Goal: Task Accomplishment & Management: Manage account settings

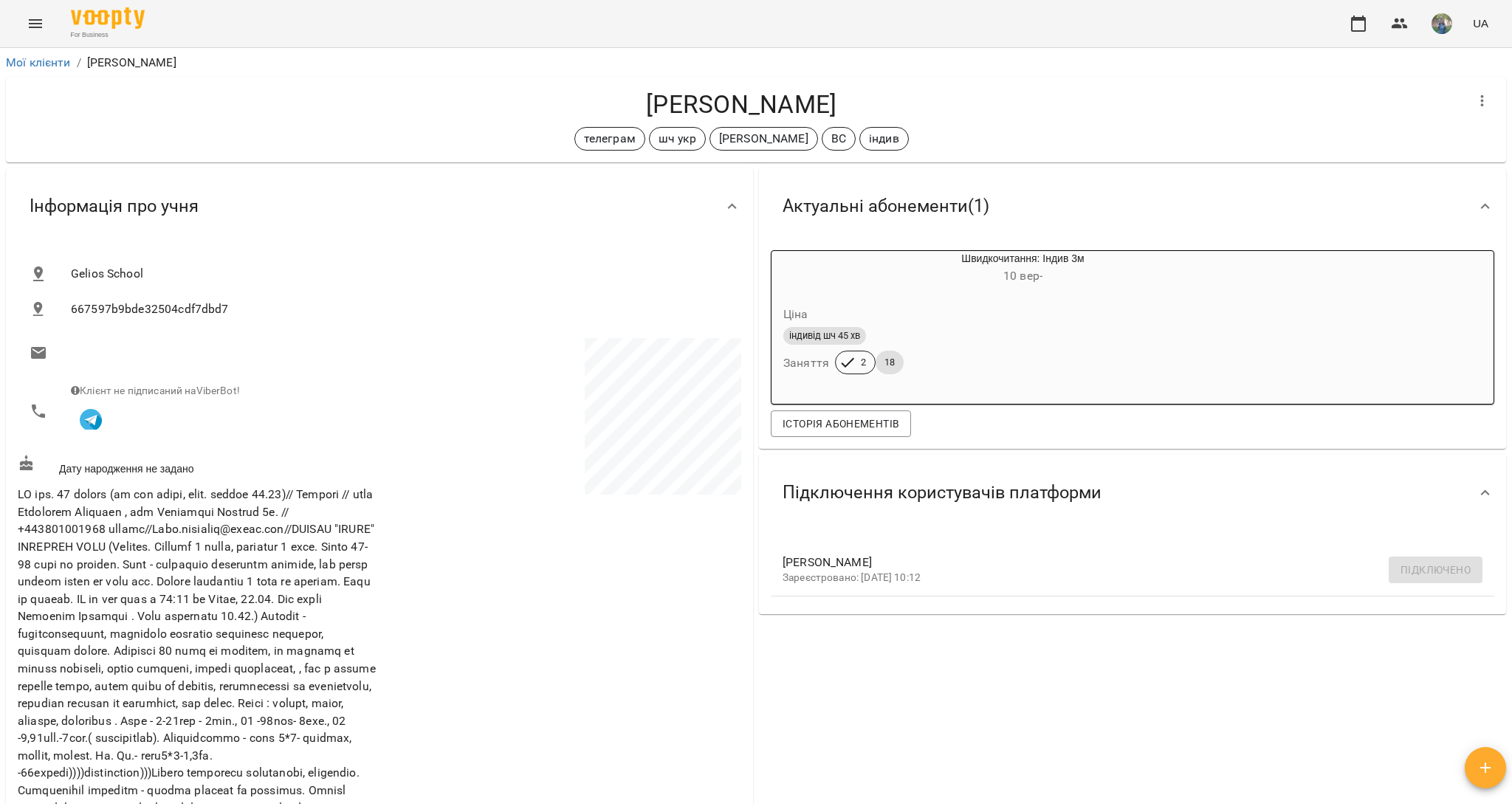
scroll to position [1476, 0]
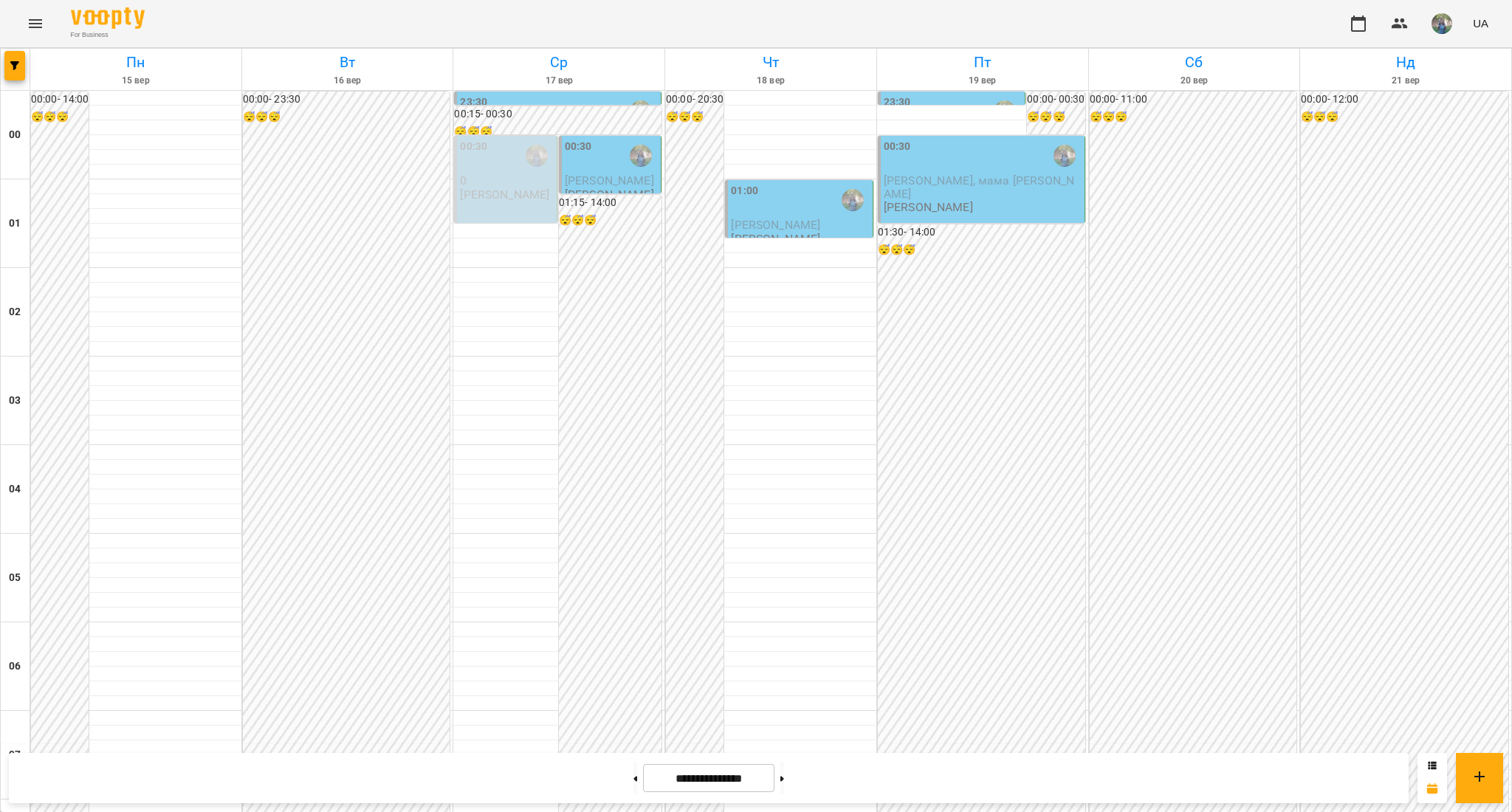
scroll to position [984, 0]
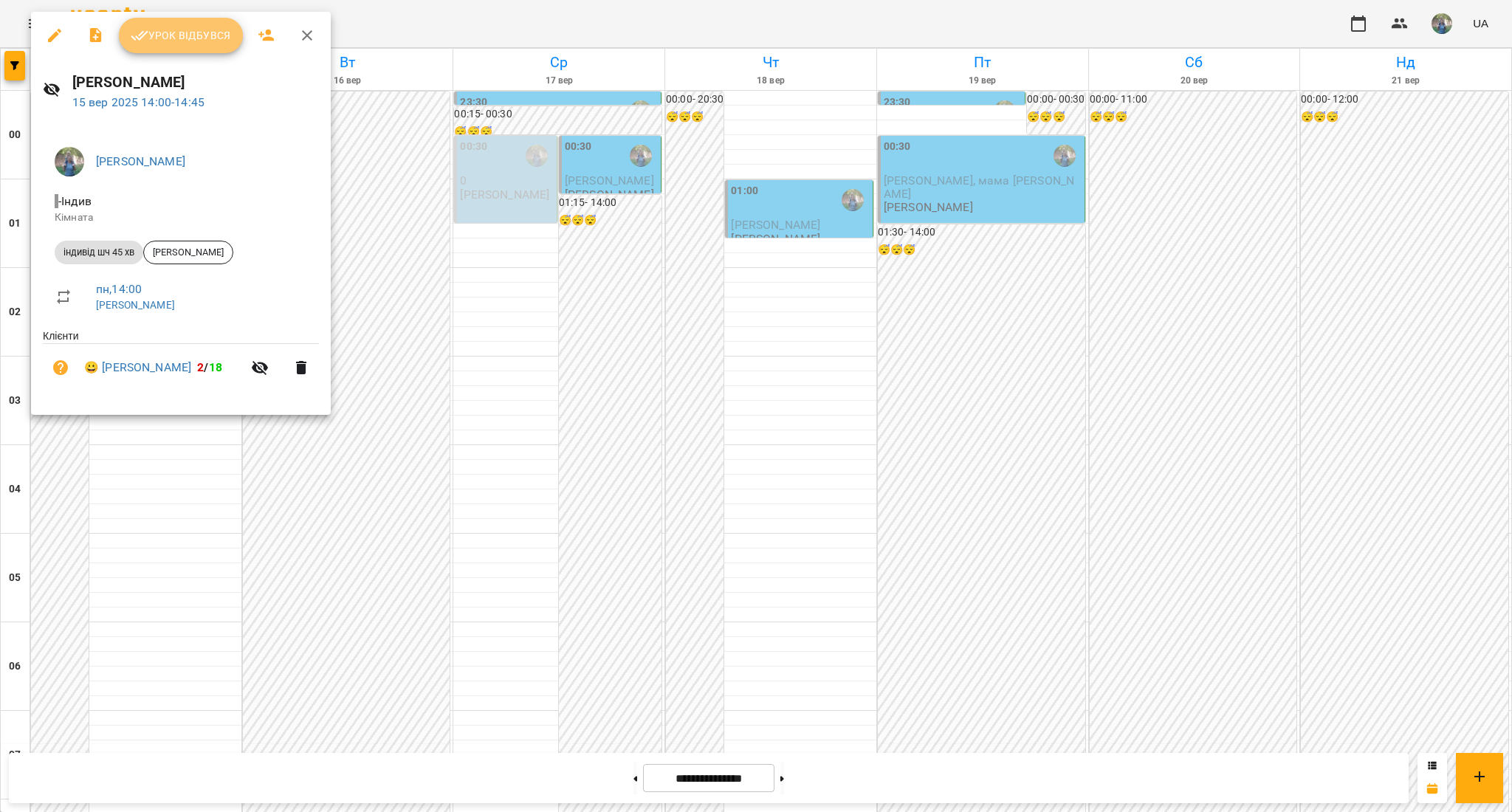
click at [188, 40] on span "Урок відбувся" at bounding box center [180, 35] width 100 height 17
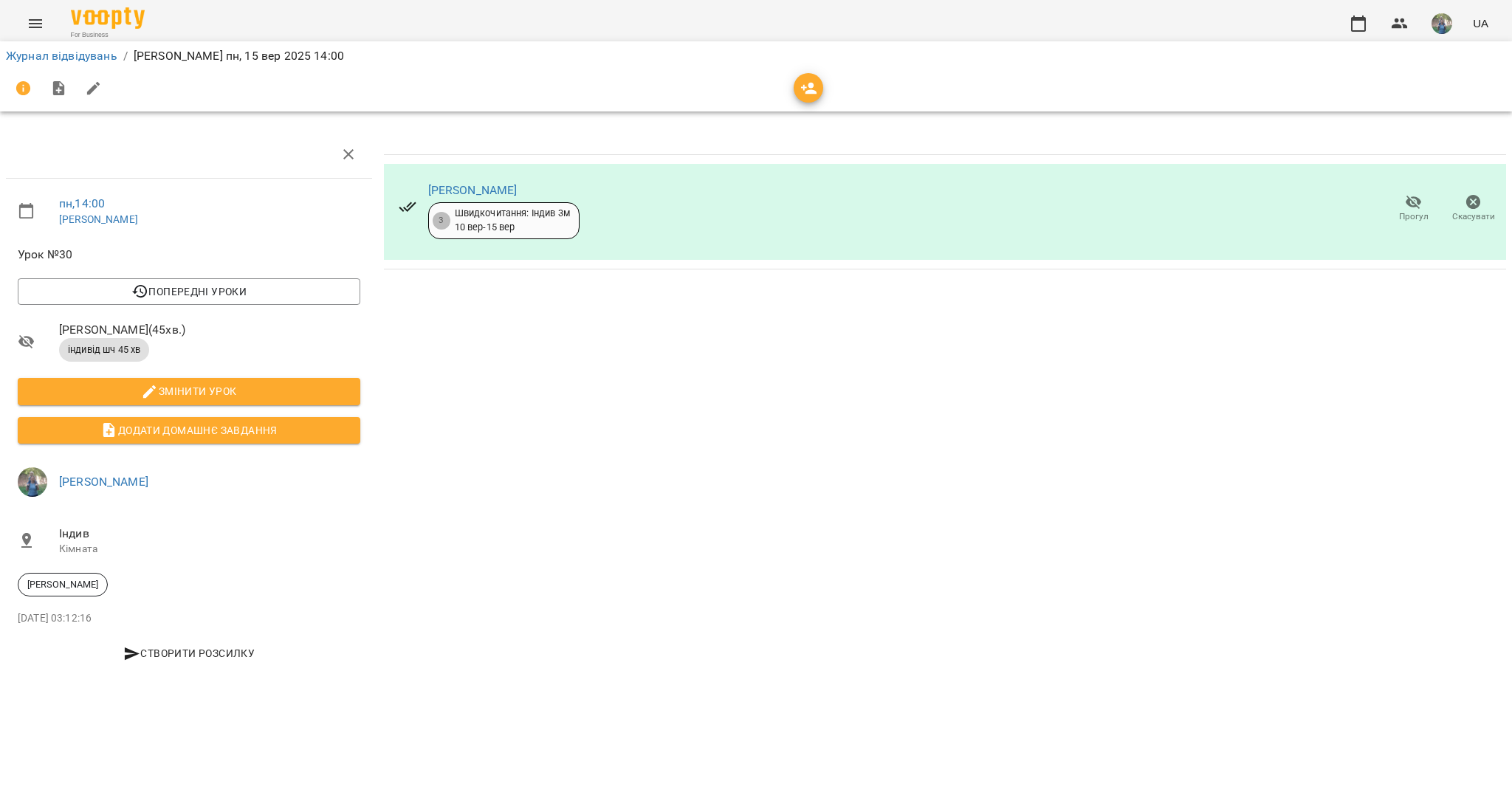
click at [85, 66] on div "Журнал відвідувань / [PERSON_NAME][DATE] 14:00" at bounding box center [756, 56] width 1506 height 23
click at [83, 58] on link "Журнал відвідувань" at bounding box center [61, 55] width 112 height 14
